Goal: Task Accomplishment & Management: Manage account settings

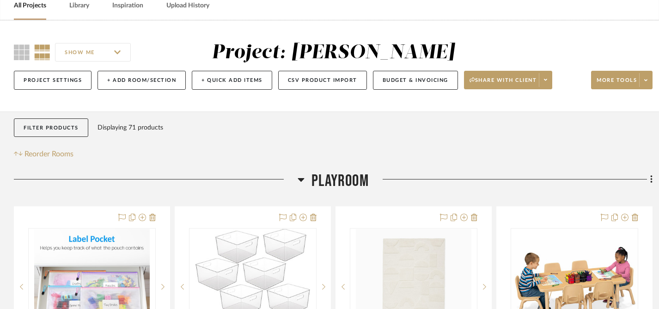
click at [33, 10] on link "All Projects" at bounding box center [30, 6] width 32 height 12
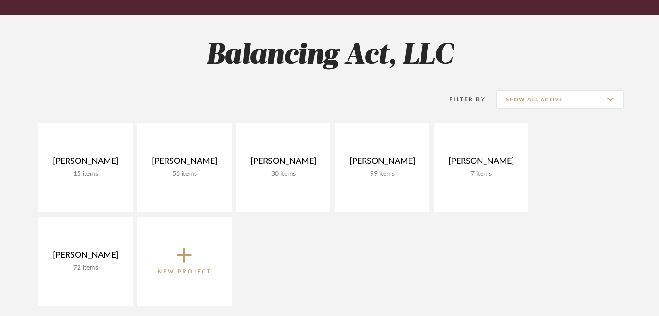
scroll to position [107, 0]
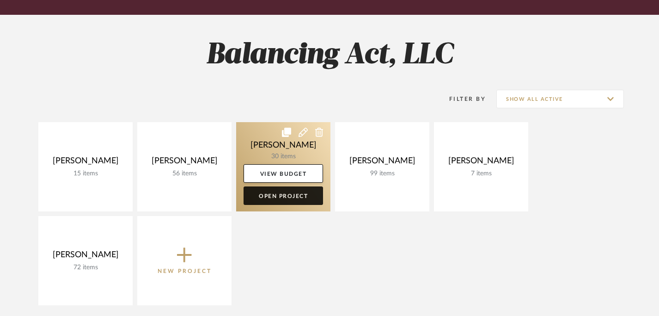
click at [289, 197] on link "Open Project" at bounding box center [284, 195] width 80 height 18
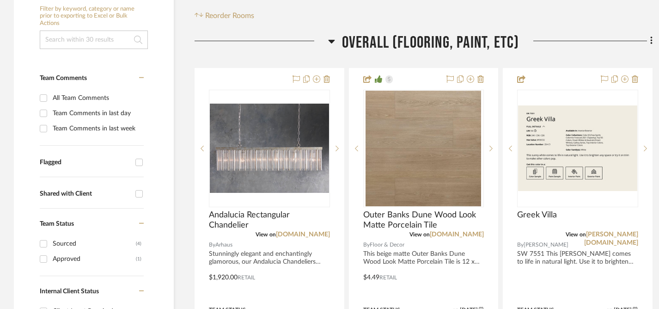
scroll to position [187, 0]
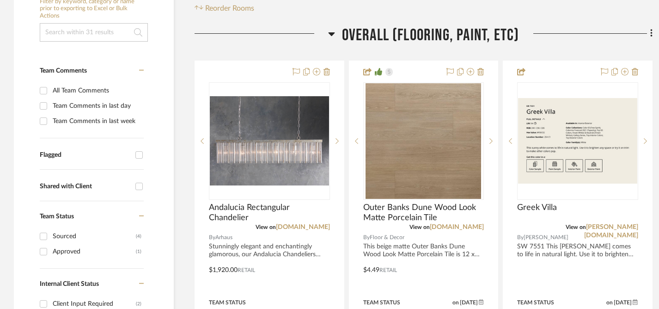
scroll to position [199, 0]
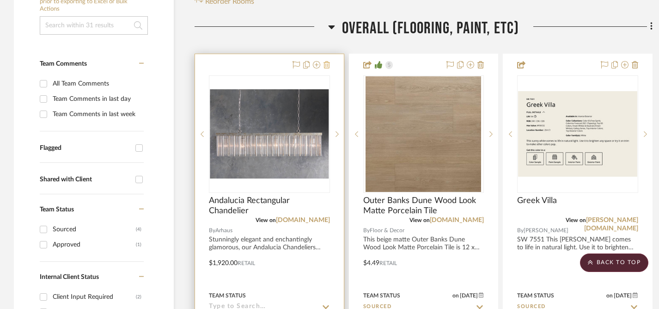
click at [328, 65] on icon at bounding box center [327, 64] width 6 height 7
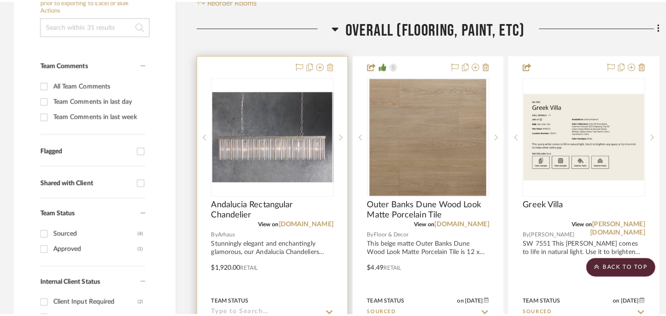
scroll to position [0, 0]
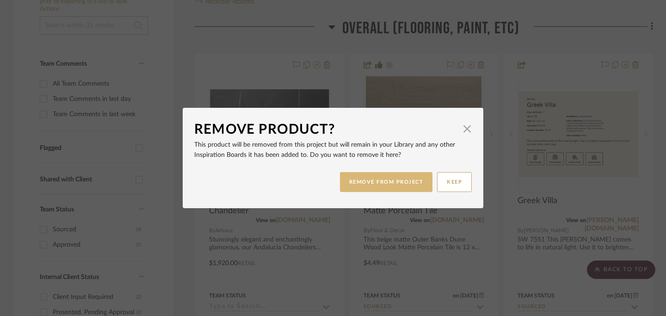
click at [375, 181] on button "REMOVE FROM PROJECT" at bounding box center [386, 182] width 93 height 20
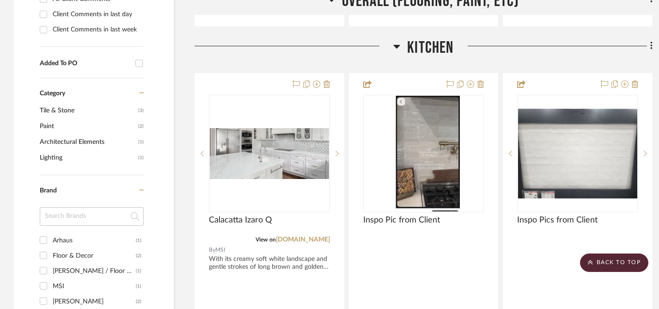
scroll to position [635, 0]
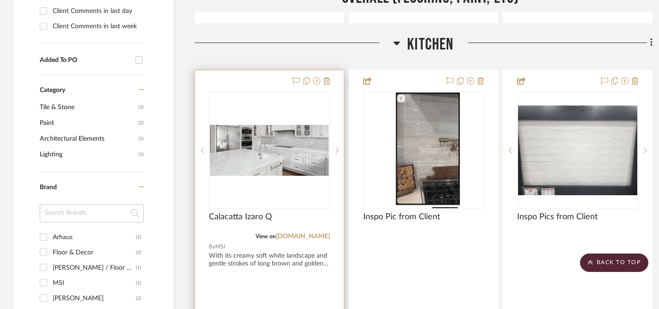
click at [261, 151] on img "0" at bounding box center [269, 150] width 119 height 51
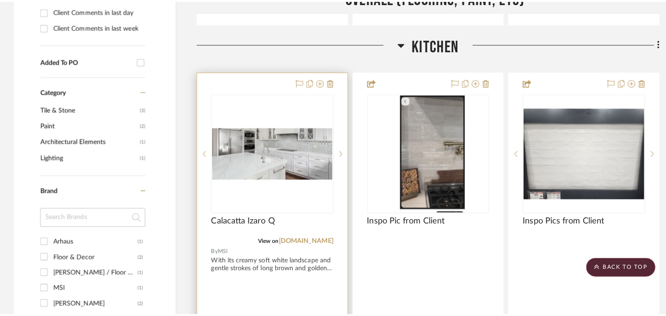
scroll to position [0, 0]
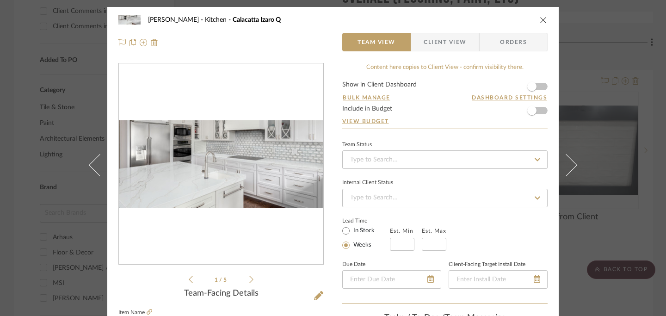
click at [540, 20] on icon "close" at bounding box center [543, 19] width 7 height 7
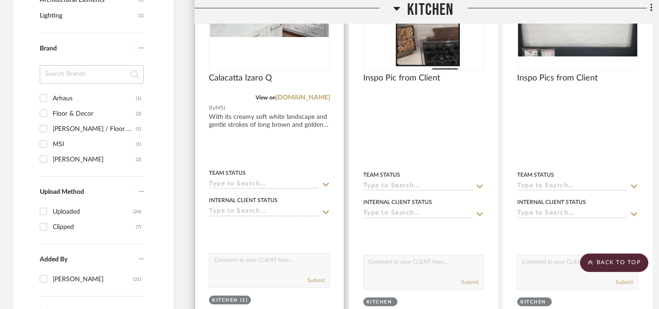
scroll to position [774, 0]
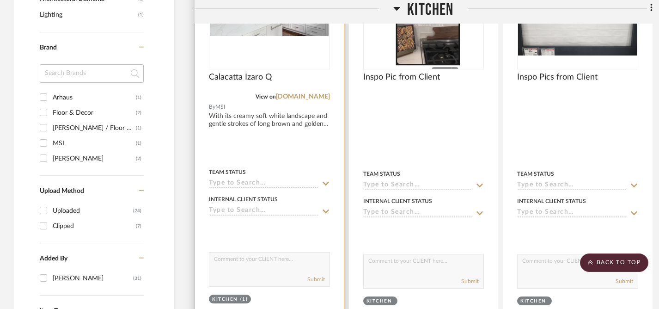
click at [326, 184] on icon at bounding box center [326, 184] width 6 height 4
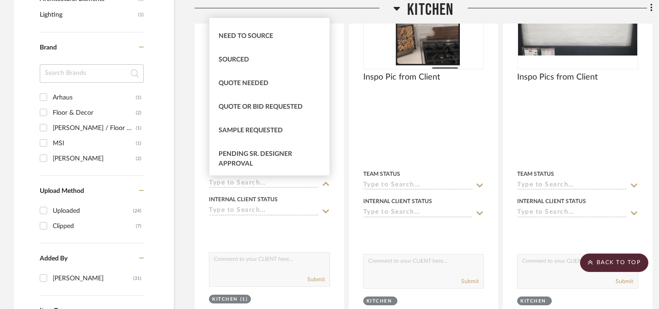
scroll to position [280, 0]
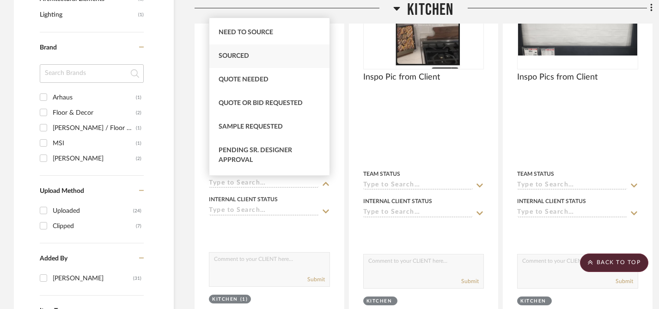
click at [243, 59] on span "Sourced" at bounding box center [234, 56] width 31 height 6
type input "9/1/2025"
type input "Sourced"
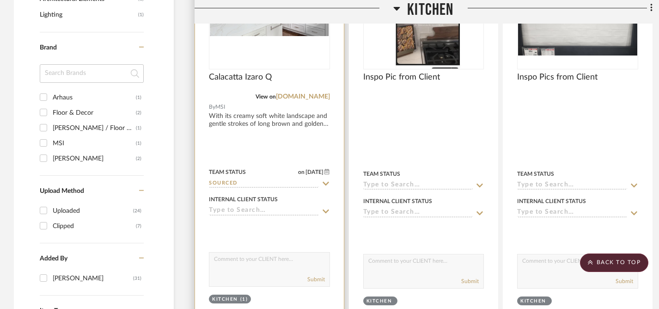
click at [325, 210] on icon at bounding box center [326, 211] width 8 height 7
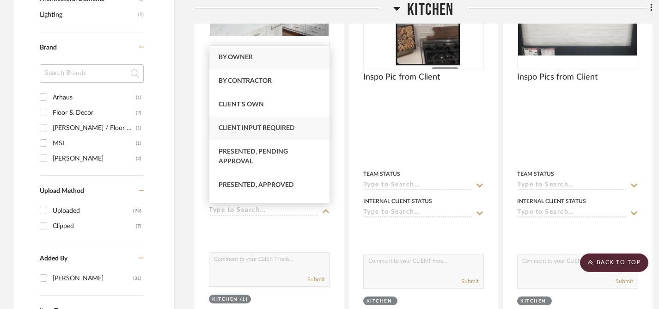
click at [256, 127] on span "Client Input Required" at bounding box center [257, 128] width 76 height 6
type input "9/1/2025"
type input "Client Input Required"
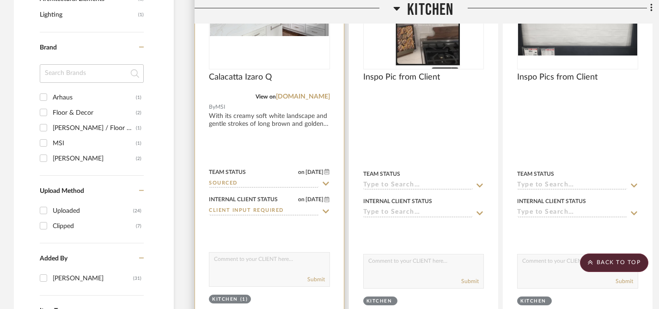
click at [326, 211] on icon at bounding box center [326, 211] width 6 height 4
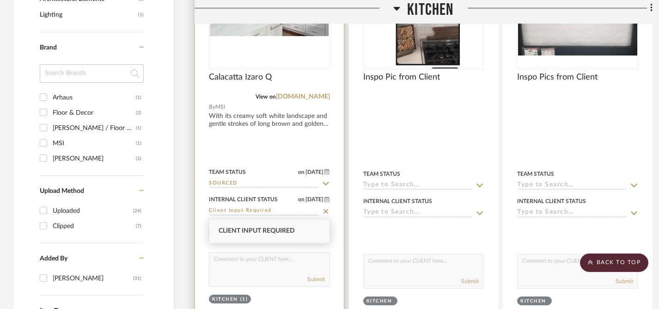
click at [333, 249] on div at bounding box center [269, 134] width 149 height 406
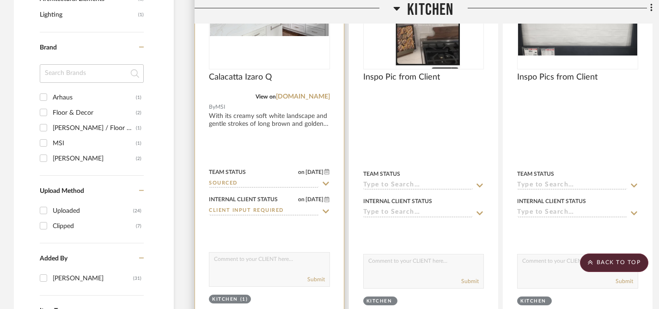
click at [326, 209] on icon at bounding box center [326, 211] width 8 height 7
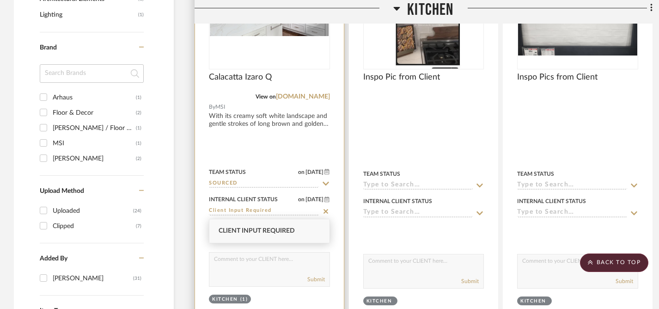
click at [325, 211] on icon at bounding box center [326, 211] width 8 height 7
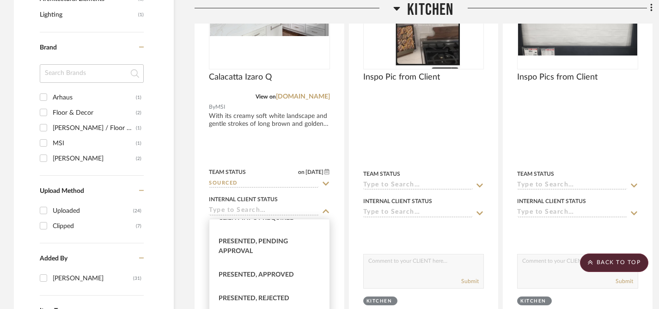
scroll to position [82, 0]
click at [282, 241] on span "Presented, Pending Approval" at bounding box center [253, 247] width 69 height 16
type input "Presented, Pending Approval"
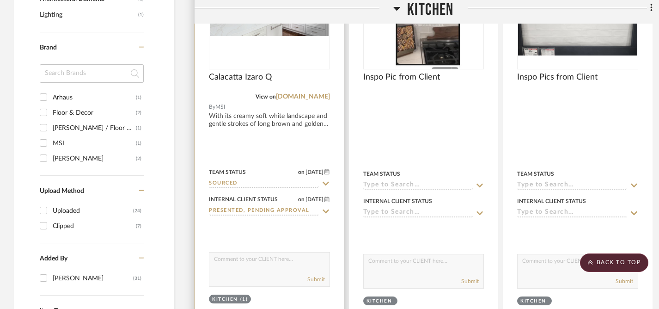
click at [285, 261] on textarea at bounding box center [269, 261] width 120 height 18
click at [288, 259] on textarea "This is one of the options that really liked & took pictures. Looking at it aga…" at bounding box center [269, 261] width 120 height 18
click at [264, 269] on textarea "This is one of the options that we really liked & took pictures. Looking at it …" at bounding box center [269, 261] width 120 height 18
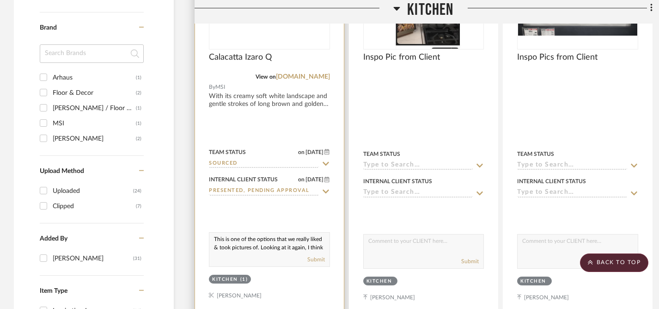
drag, startPoint x: 224, startPoint y: 246, endPoint x: 209, endPoint y: 234, distance: 19.4
click at [209, 234] on div "This is one of the options that we really liked & took pictures of. Looking at …" at bounding box center [269, 249] width 121 height 35
paste textarea "one stood out to us, and I think it’s perfect. Shall we have CRE8 get pricing?"
click at [233, 247] on textarea "This one stood out to us, and I think it’s perfect. Shall we have CRE8 get pric…" at bounding box center [269, 242] width 120 height 18
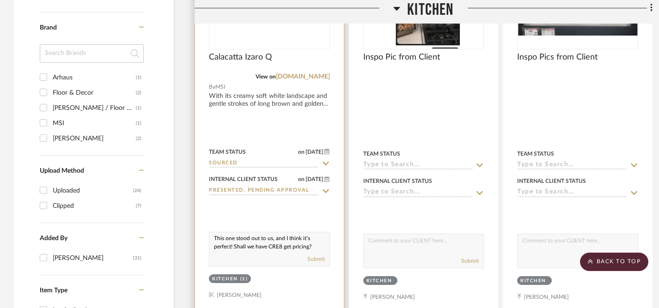
click at [247, 247] on textarea "This one stood out to us, and I think it’s perfect! Shall we have CRE8 get pric…" at bounding box center [269, 242] width 120 height 18
click at [273, 248] on textarea "This one stood out to us, and I think it’s perfect! If you agree, we have CRE8 …" at bounding box center [269, 242] width 120 height 18
click at [242, 244] on textarea "This one stood out to us, and I think it’s perfect! If you agree, we could have…" at bounding box center [269, 242] width 120 height 18
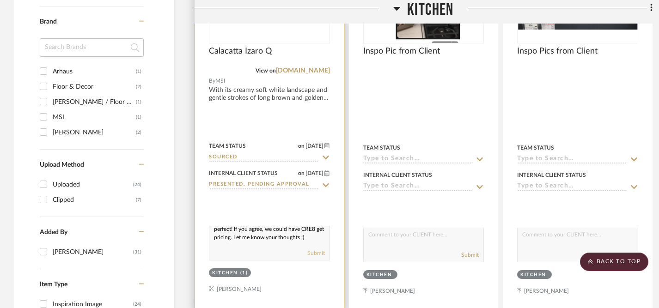
type textarea "This one stood out to us, and I think it’s perfect! If you agree, we could have…"
click at [318, 252] on button "Submit" at bounding box center [316, 253] width 18 height 8
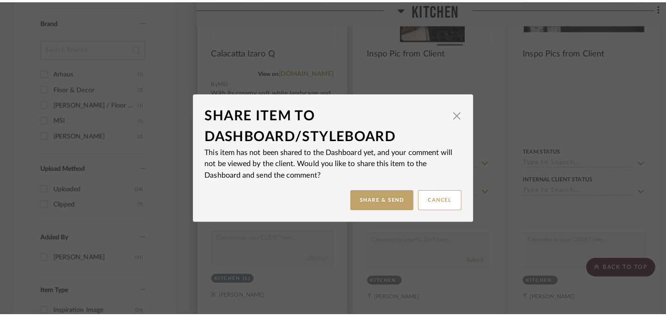
scroll to position [0, 0]
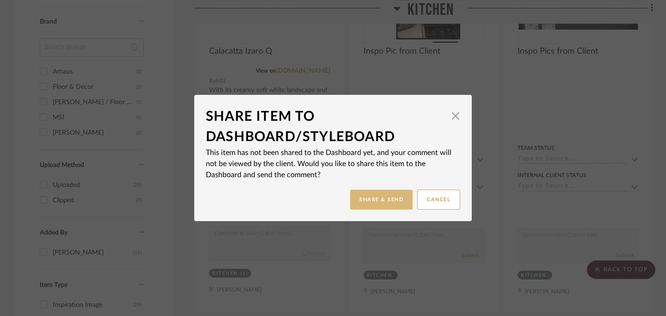
click at [385, 202] on button "Share & Send" at bounding box center [381, 200] width 62 height 20
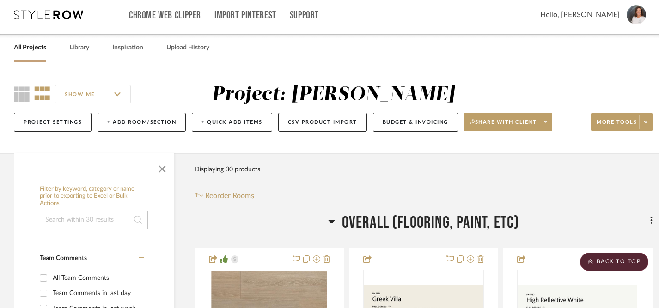
scroll to position [4, 0]
click at [79, 48] on link "Library" at bounding box center [79, 48] width 20 height 12
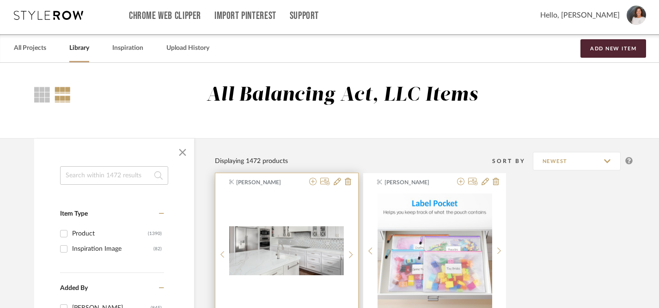
click at [301, 239] on img "0" at bounding box center [286, 251] width 115 height 49
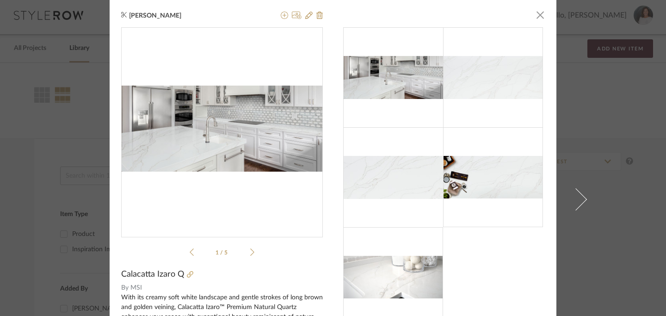
click at [483, 79] on img at bounding box center [493, 77] width 100 height 43
click at [293, 16] on icon at bounding box center [297, 15] width 10 height 7
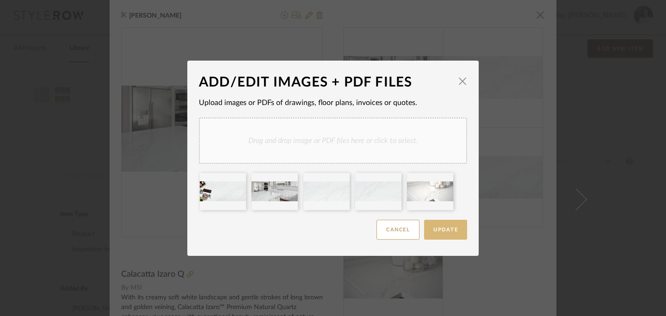
click at [438, 232] on span "Update" at bounding box center [445, 229] width 25 height 5
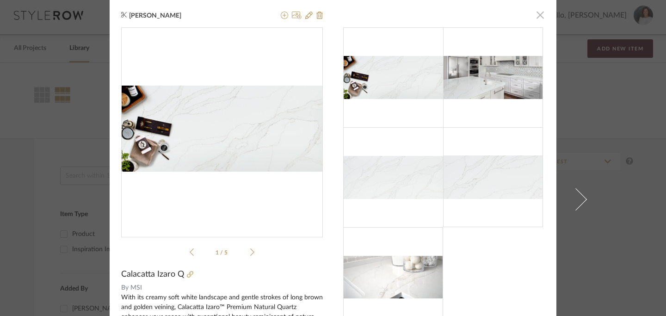
click at [537, 16] on span "button" at bounding box center [540, 15] width 18 height 18
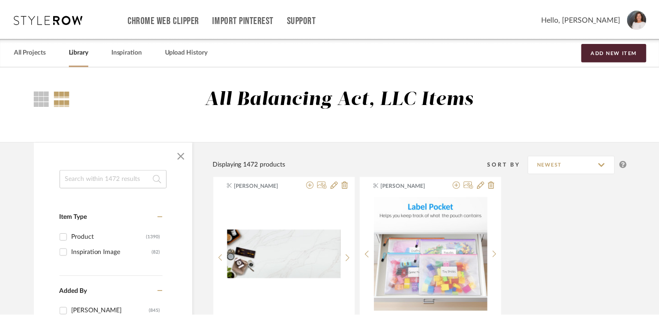
scroll to position [4, 0]
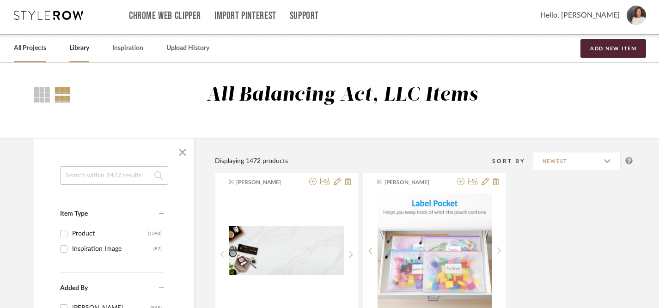
click at [26, 50] on link "All Projects" at bounding box center [30, 48] width 32 height 12
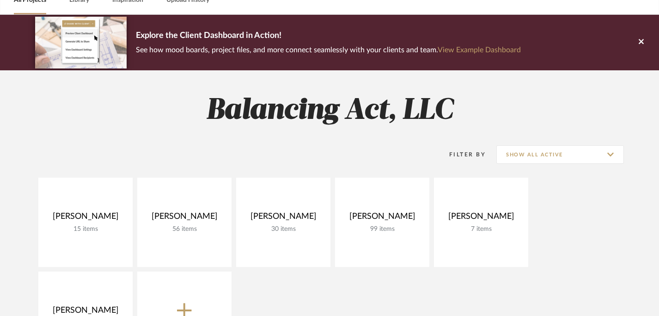
scroll to position [60, 0]
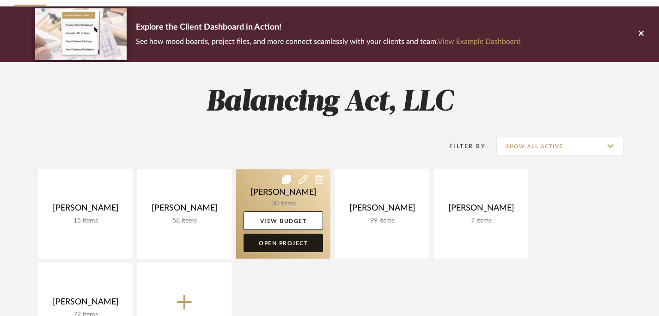
click at [295, 242] on link "Open Project" at bounding box center [284, 242] width 80 height 18
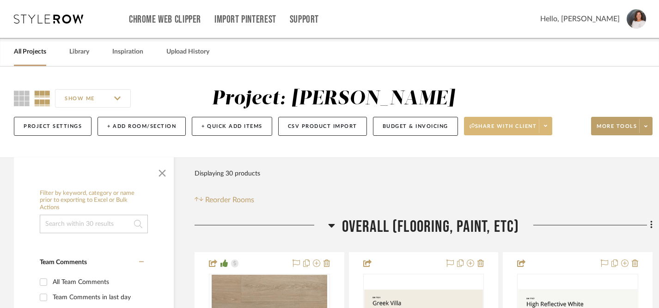
click at [507, 124] on span "Share with client" at bounding box center [503, 130] width 67 height 14
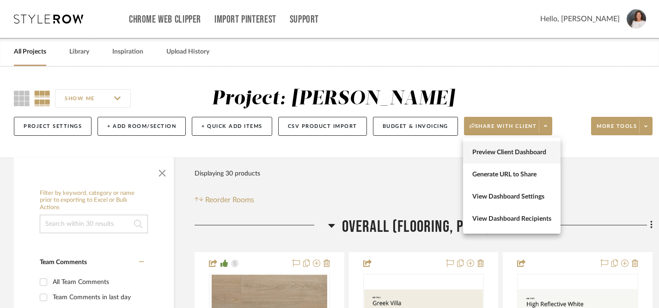
click at [508, 152] on span "Preview Client Dashboard" at bounding box center [511, 153] width 79 height 8
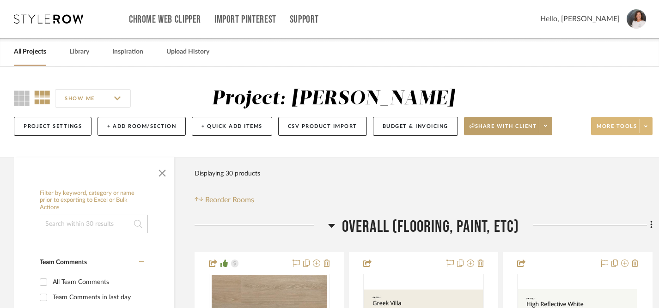
click at [619, 125] on span "More tools" at bounding box center [617, 130] width 40 height 14
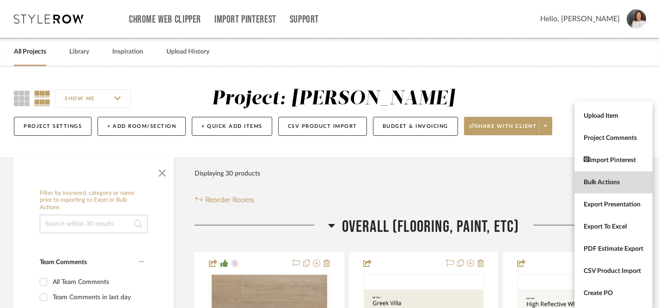
click at [594, 183] on span "Bulk Actions" at bounding box center [614, 183] width 60 height 8
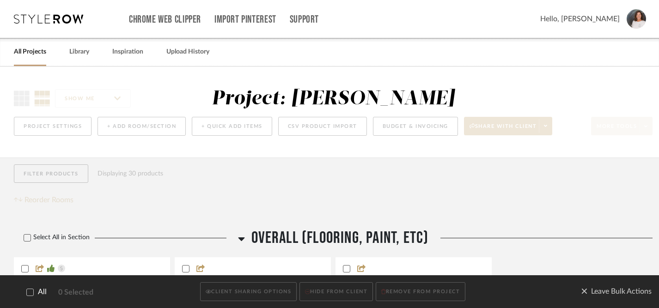
click at [29, 293] on icon at bounding box center [30, 292] width 6 height 6
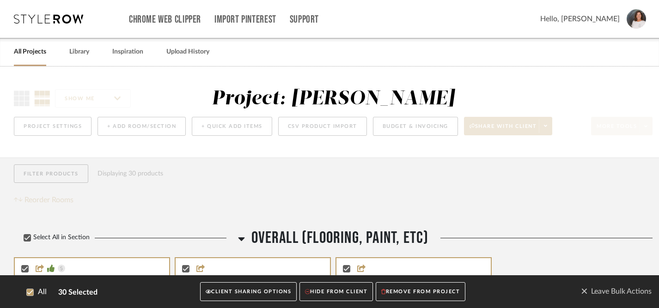
click at [264, 294] on button "CLIENT SHARING OPTIONS" at bounding box center [248, 292] width 97 height 19
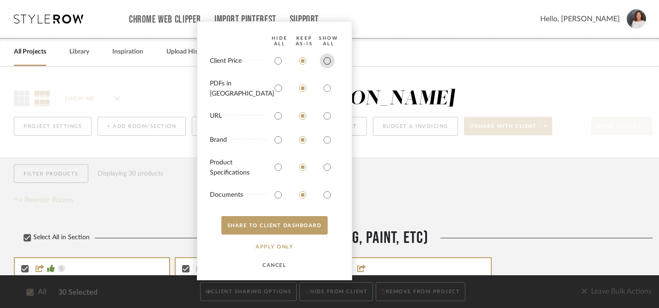
click at [328, 68] on input "radio" at bounding box center [327, 61] width 15 height 15
radio input "true"
click at [325, 91] on input "radio" at bounding box center [327, 88] width 15 height 15
radio input "true"
click at [325, 115] on input "radio" at bounding box center [327, 116] width 15 height 15
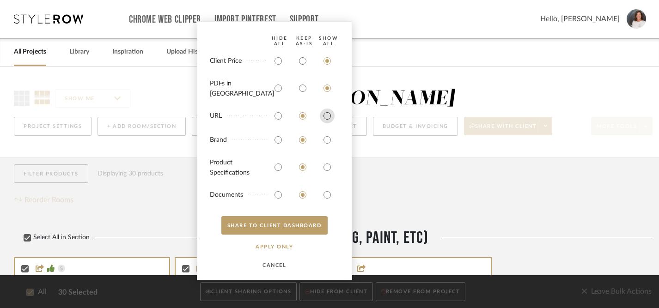
radio input "true"
click at [327, 140] on input "radio" at bounding box center [327, 140] width 15 height 15
radio input "true"
click at [327, 167] on input "radio" at bounding box center [327, 167] width 15 height 15
radio input "true"
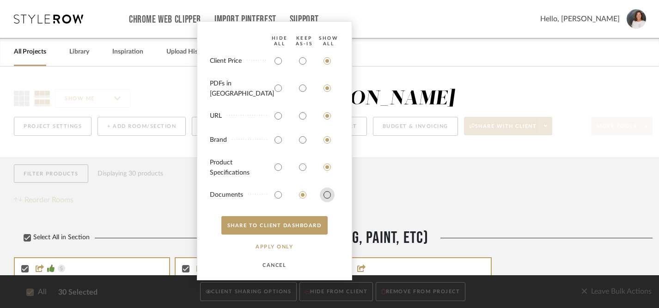
click at [327, 193] on input "radio" at bounding box center [327, 195] width 15 height 15
radio input "true"
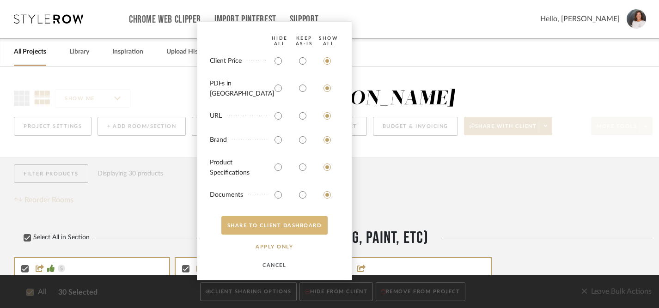
click at [292, 225] on button "SHARE TO CLIENT Dashboard" at bounding box center [274, 225] width 106 height 18
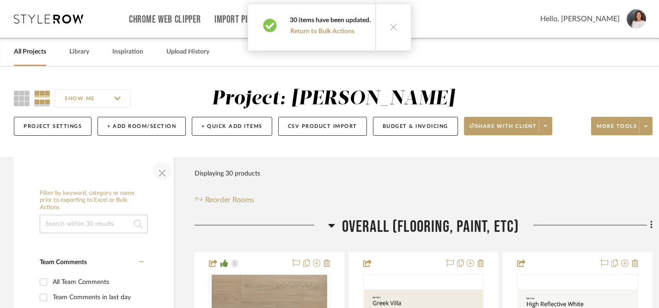
click at [161, 172] on span "button" at bounding box center [162, 171] width 22 height 22
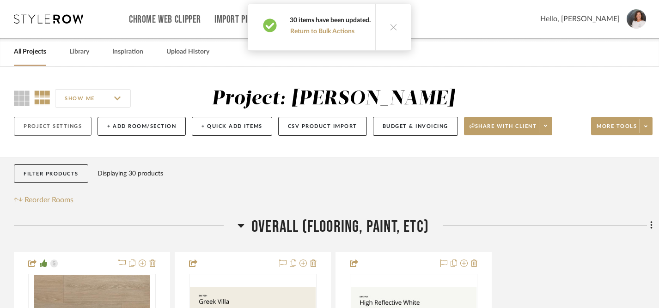
click at [57, 126] on button "Project Settings" at bounding box center [53, 126] width 78 height 19
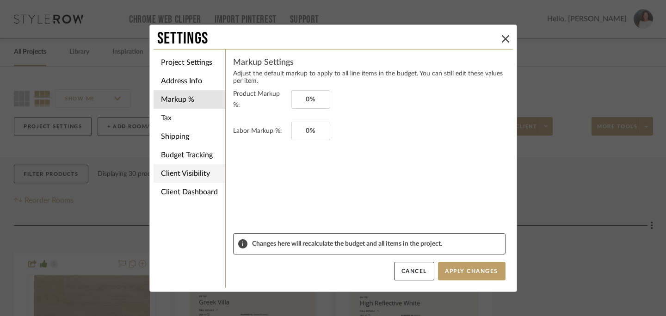
click at [180, 170] on li "Client Visibility" at bounding box center [189, 173] width 72 height 18
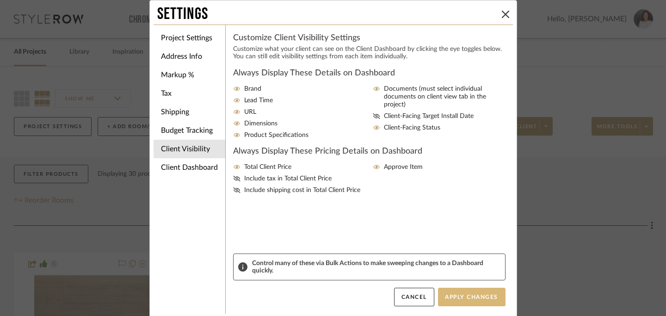
click at [467, 292] on button "Apply Changes" at bounding box center [471, 297] width 67 height 18
click at [468, 297] on button "Apply Changes" at bounding box center [471, 297] width 67 height 18
click at [504, 11] on icon at bounding box center [505, 14] width 7 height 7
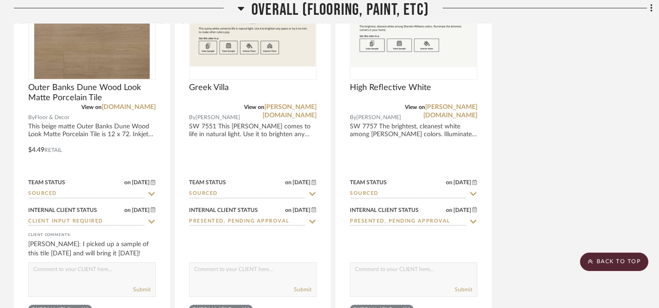
scroll to position [305, 0]
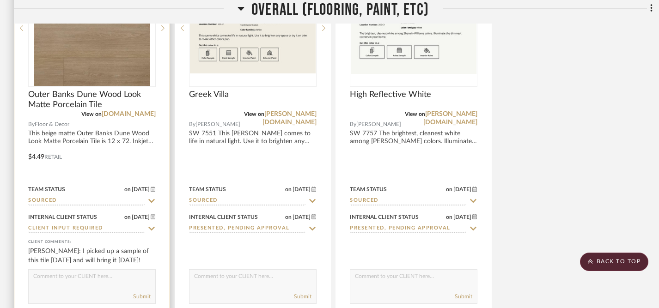
click at [153, 228] on icon at bounding box center [151, 228] width 8 height 7
click at [149, 227] on icon at bounding box center [151, 228] width 8 height 7
type input "9/1/2025"
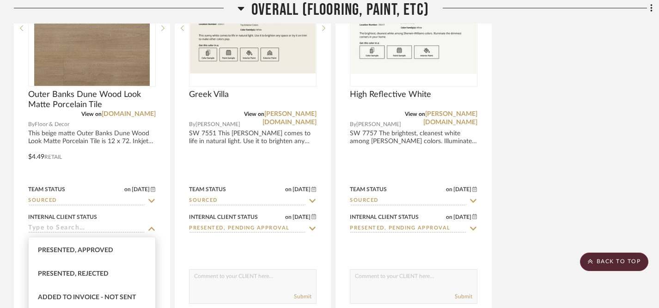
scroll to position [111, 0]
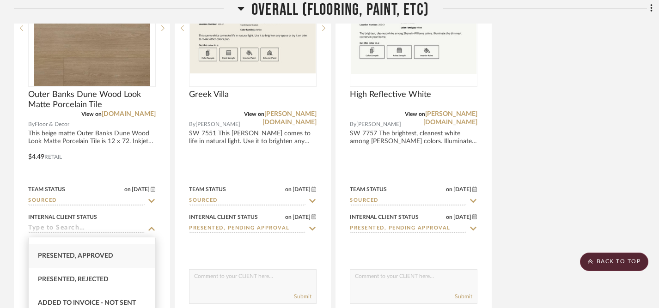
click at [97, 251] on div "Presented, Approved" at bounding box center [92, 257] width 127 height 24
type input "Presented, Approved"
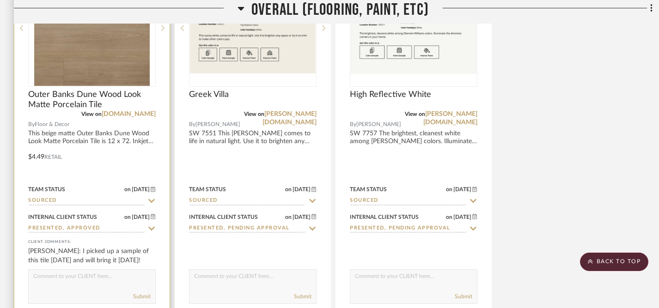
click at [150, 202] on icon at bounding box center [151, 201] width 6 height 4
click at [152, 200] on icon at bounding box center [151, 200] width 8 height 7
type input "9/1/2025"
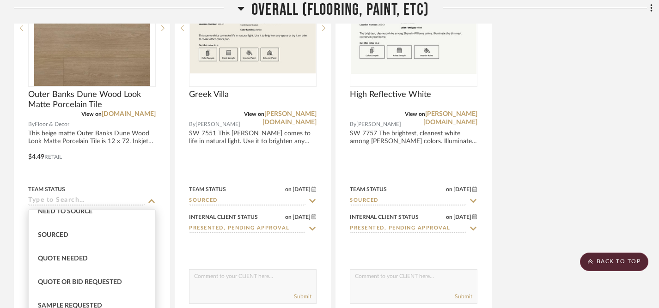
scroll to position [289, 0]
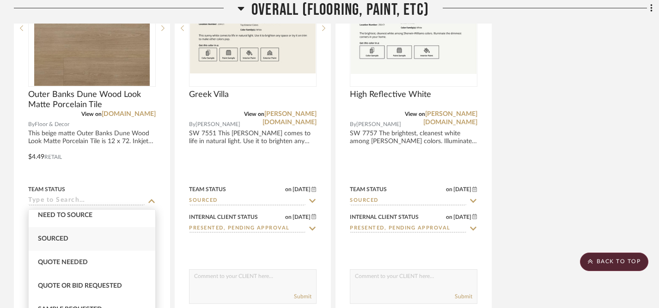
click at [100, 241] on div "Sourced" at bounding box center [92, 239] width 127 height 24
type input "Sourced"
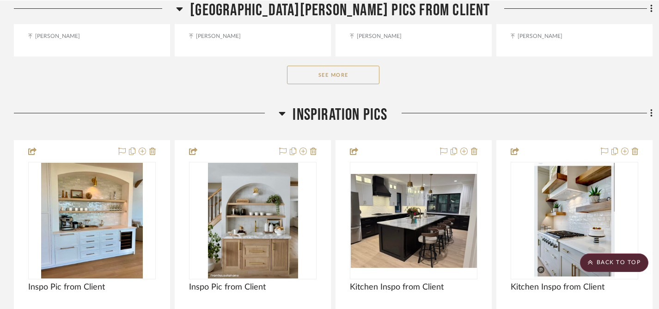
scroll to position [2511, 0]
